Goal: Task Accomplishment & Management: Manage account settings

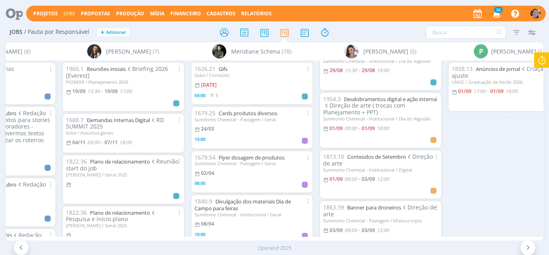
scroll to position [40, 0]
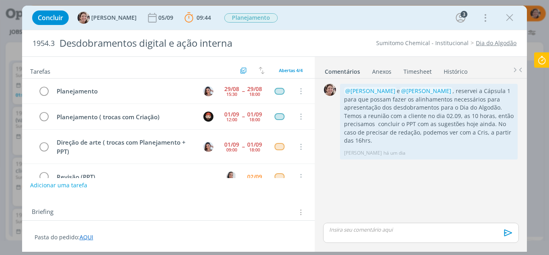
scroll to position [80, 0]
click at [72, 184] on button "Adicionar uma tarefa" at bounding box center [58, 185] width 57 height 14
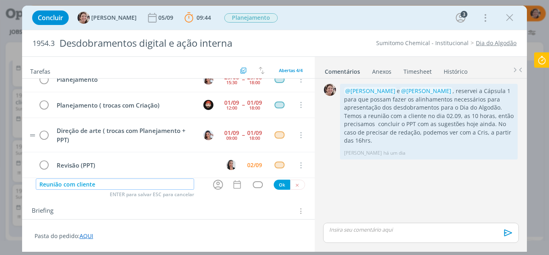
scroll to position [18, 0]
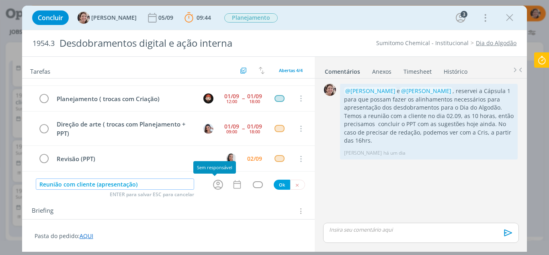
click at [214, 185] on icon "dialog" at bounding box center [218, 184] width 12 height 12
type input "Reunião com cliente (apresentação)"
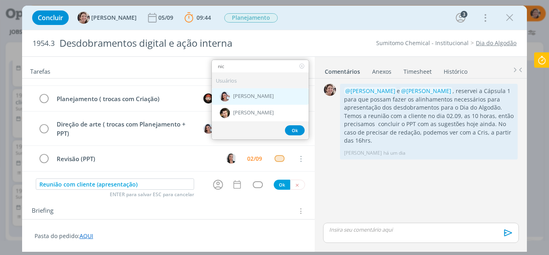
type input "nic"
click at [269, 97] on div "[PERSON_NAME]" at bounding box center [260, 96] width 97 height 16
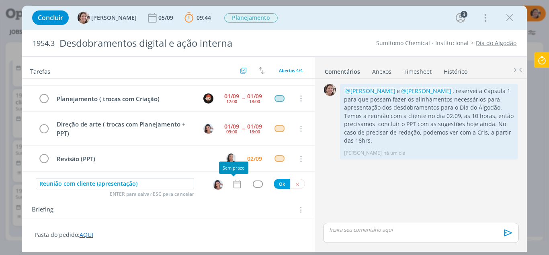
click at [239, 185] on icon "dialog" at bounding box center [237, 184] width 10 height 10
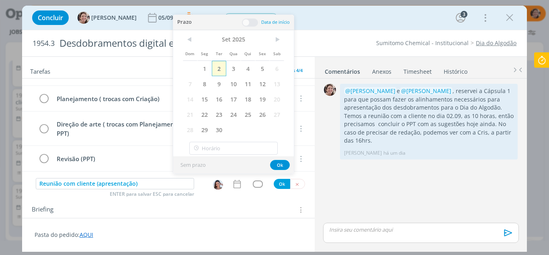
drag, startPoint x: 220, startPoint y: 69, endPoint x: 226, endPoint y: 58, distance: 12.2
click at [220, 68] on span "2" at bounding box center [219, 68] width 14 height 15
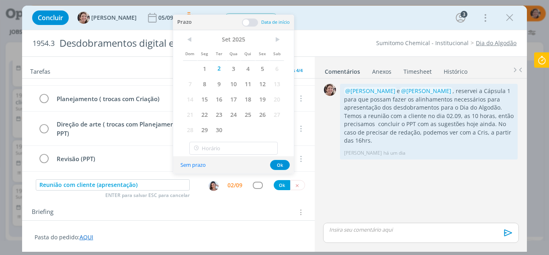
click at [251, 21] on span at bounding box center [250, 23] width 16 height 8
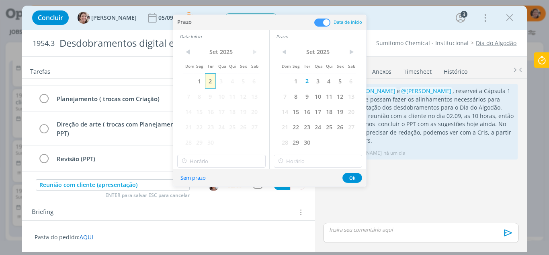
click at [212, 80] on span "2" at bounding box center [210, 80] width 11 height 15
type input "10:00"
click at [207, 160] on input "10:00" at bounding box center [221, 160] width 88 height 13
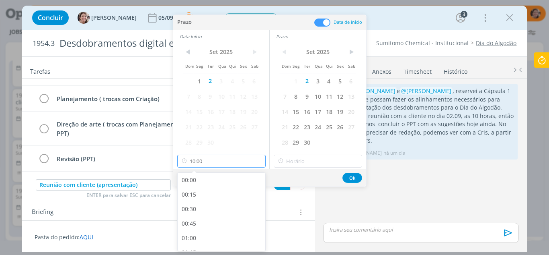
scroll to position [518, 0]
click at [307, 157] on input "10:00" at bounding box center [318, 160] width 88 height 13
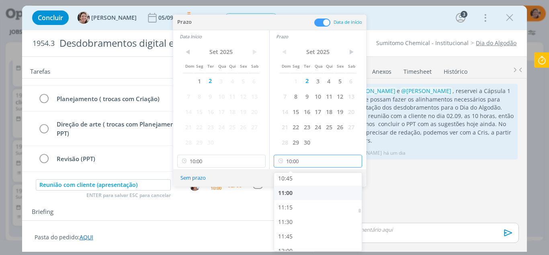
scroll to position [639, 0]
click at [296, 179] on div "11:00" at bounding box center [319, 178] width 90 height 14
type input "11:00"
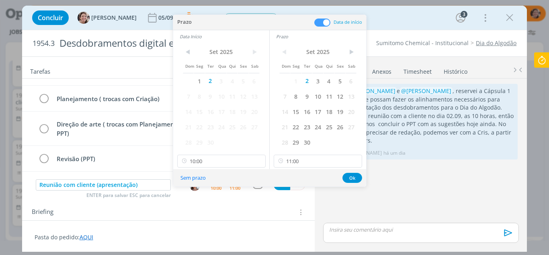
scroll to position [637, 0]
click at [348, 179] on button "Ok" at bounding box center [353, 178] width 20 height 10
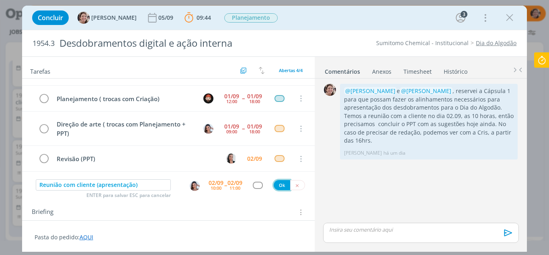
drag, startPoint x: 272, startPoint y: 185, endPoint x: 86, endPoint y: 212, distance: 187.7
click at [274, 184] on button "Ok" at bounding box center [282, 185] width 16 height 10
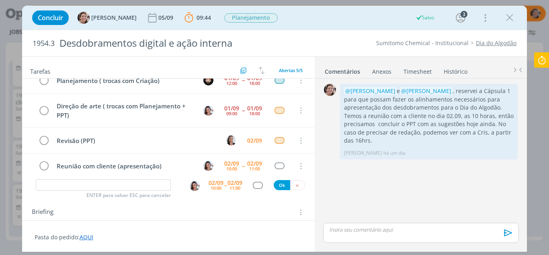
click at [542, 62] on icon at bounding box center [542, 60] width 14 height 16
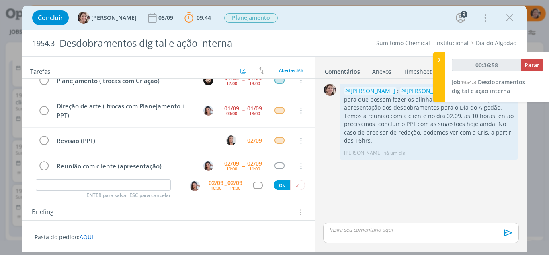
type input "00:36:59"
click at [531, 64] on span "Parar" at bounding box center [532, 65] width 15 height 8
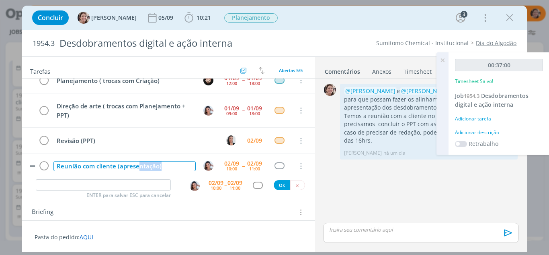
scroll to position [43, 0]
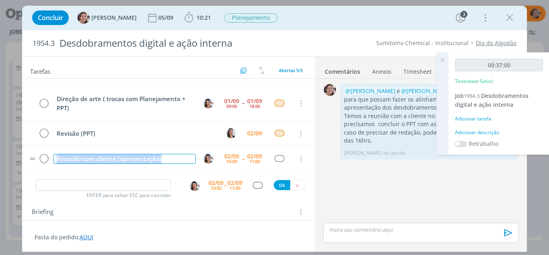
drag, startPoint x: 167, startPoint y: 165, endPoint x: 49, endPoint y: 169, distance: 118.7
click at [49, 169] on tr "Reunião com cliente (apresentação) 02/09 10:00 -- 02/09 11:00 Cancelar" at bounding box center [168, 158] width 293 height 25
copy div "Reunião com cliente (apresentação)"
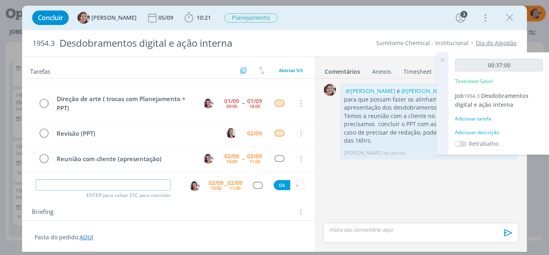
drag, startPoint x: 64, startPoint y: 186, endPoint x: 84, endPoint y: 181, distance: 20.0
click at [64, 185] on input "dialog" at bounding box center [104, 184] width 136 height 11
paste input "Reunião com cliente (apresentação)"
click at [195, 185] on img "dialog" at bounding box center [195, 186] width 10 height 10
type input "Reunião com cliente (apresentação)"
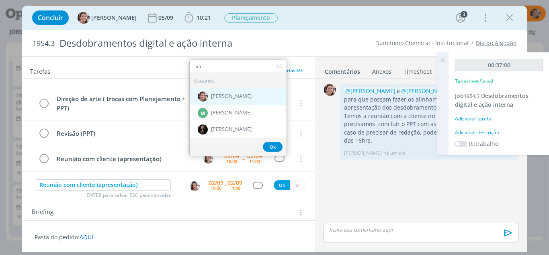
type input "ali"
click at [243, 96] on div "[PERSON_NAME]" at bounding box center [238, 96] width 97 height 16
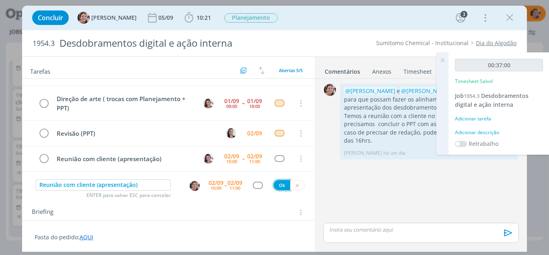
click at [281, 183] on button "Ok" at bounding box center [282, 185] width 16 height 10
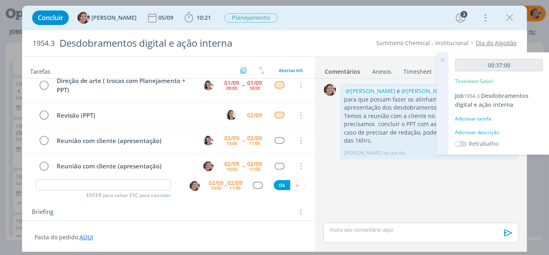
click at [443, 62] on icon at bounding box center [443, 60] width 14 height 16
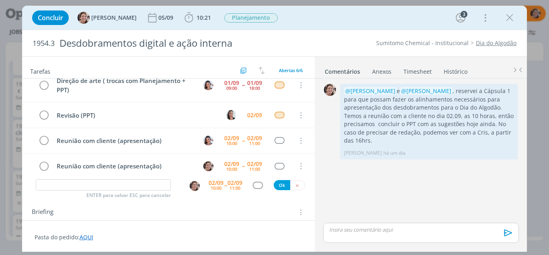
click at [90, 238] on link "AQUI" at bounding box center [87, 237] width 14 height 8
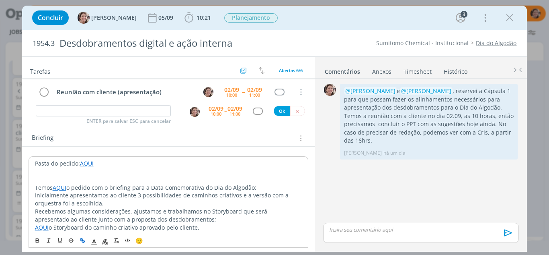
scroll to position [80, 0]
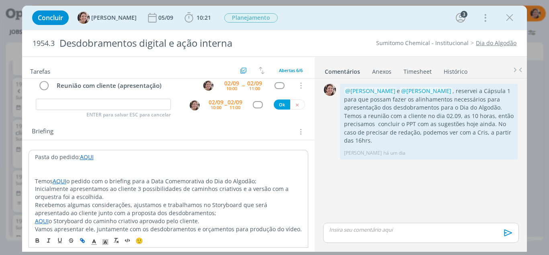
click at [90, 156] on link "AQUI" at bounding box center [87, 157] width 14 height 8
click at [95, 174] on link "https://sobeae.sharepoint.com/:f:/s/SOBEAE/EjM1dj-JItZIuK-Cac1HvHcBzU7QVv0gF-0Y…" at bounding box center [87, 172] width 61 height 10
